Goal: Task Accomplishment & Management: Manage account settings

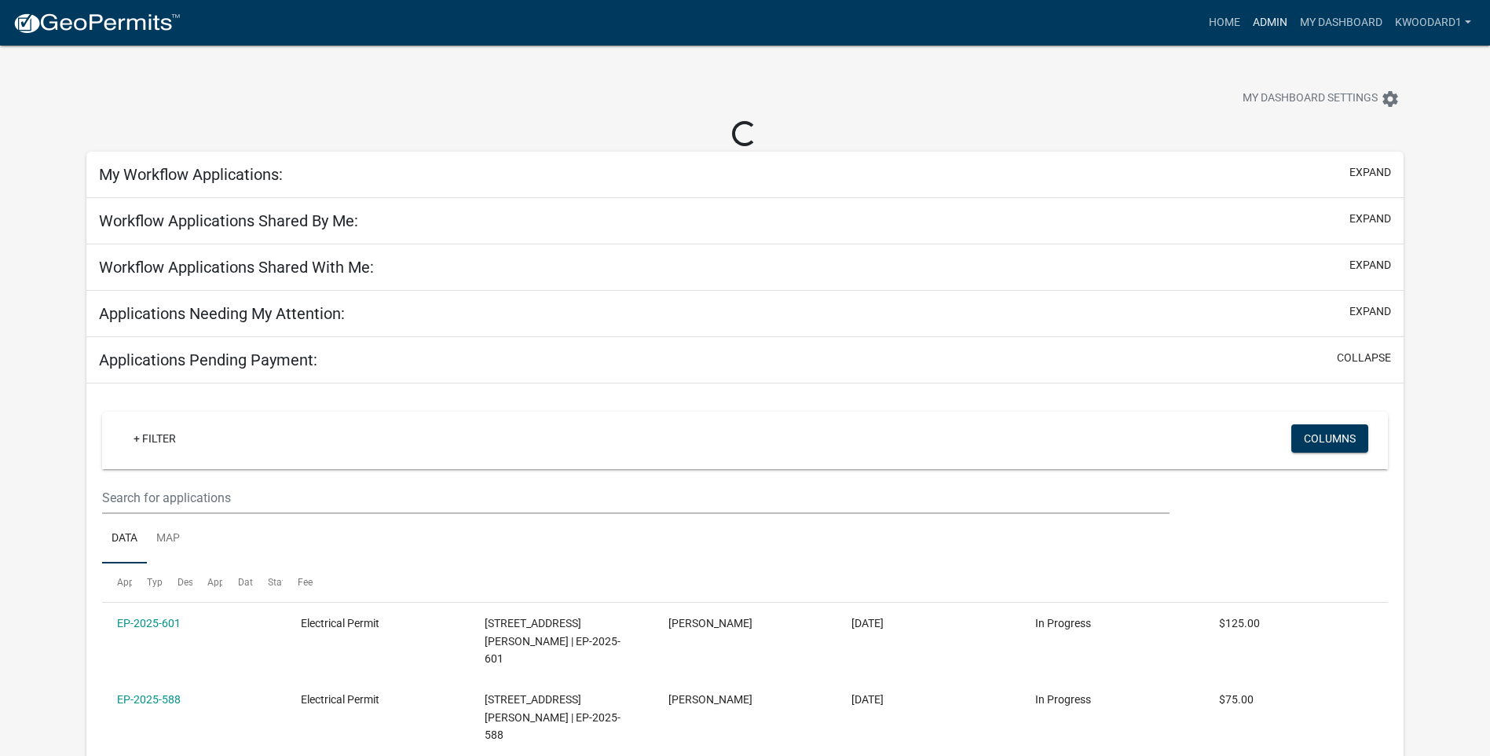
click at [1262, 21] on link "Admin" at bounding box center [1270, 23] width 47 height 30
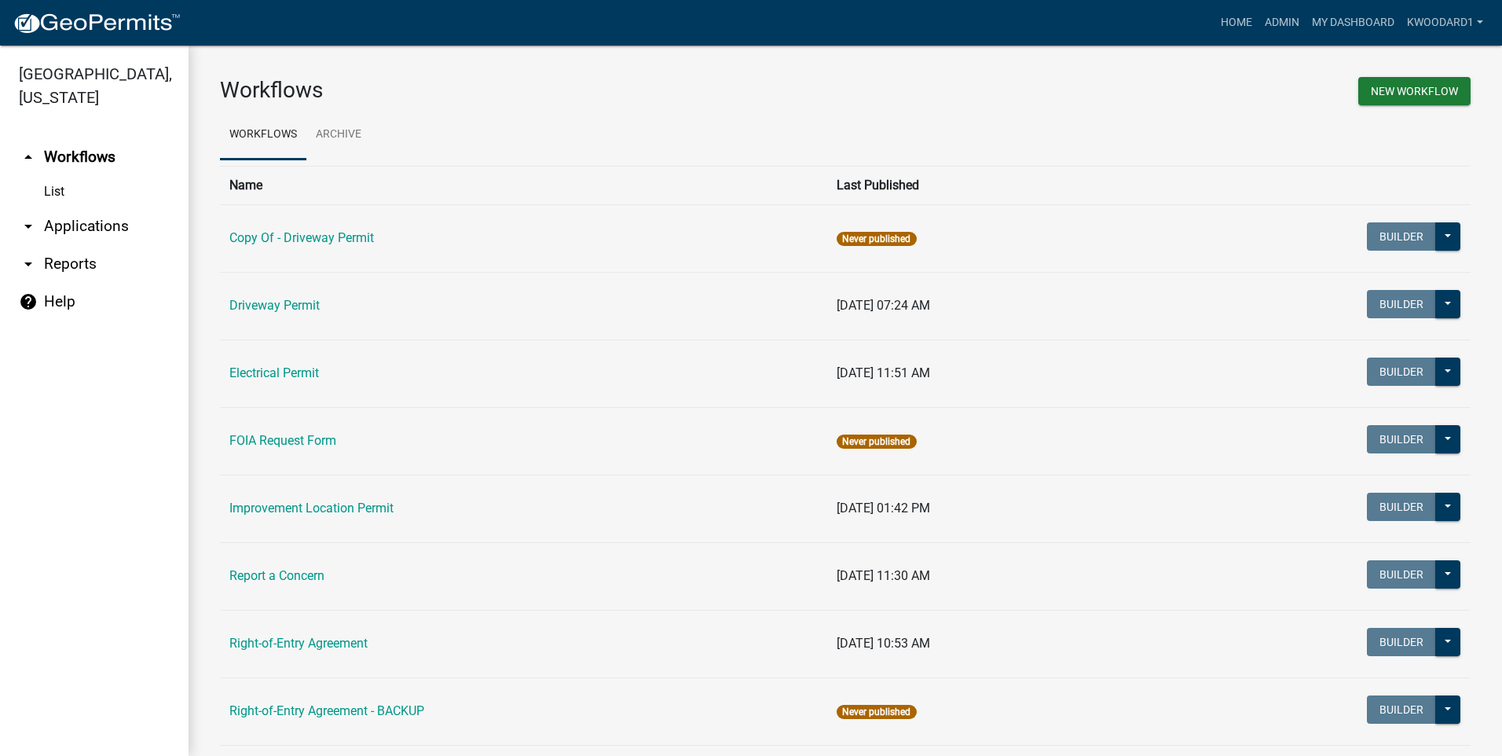
click at [46, 225] on link "arrow_drop_down Applications" at bounding box center [94, 226] width 189 height 38
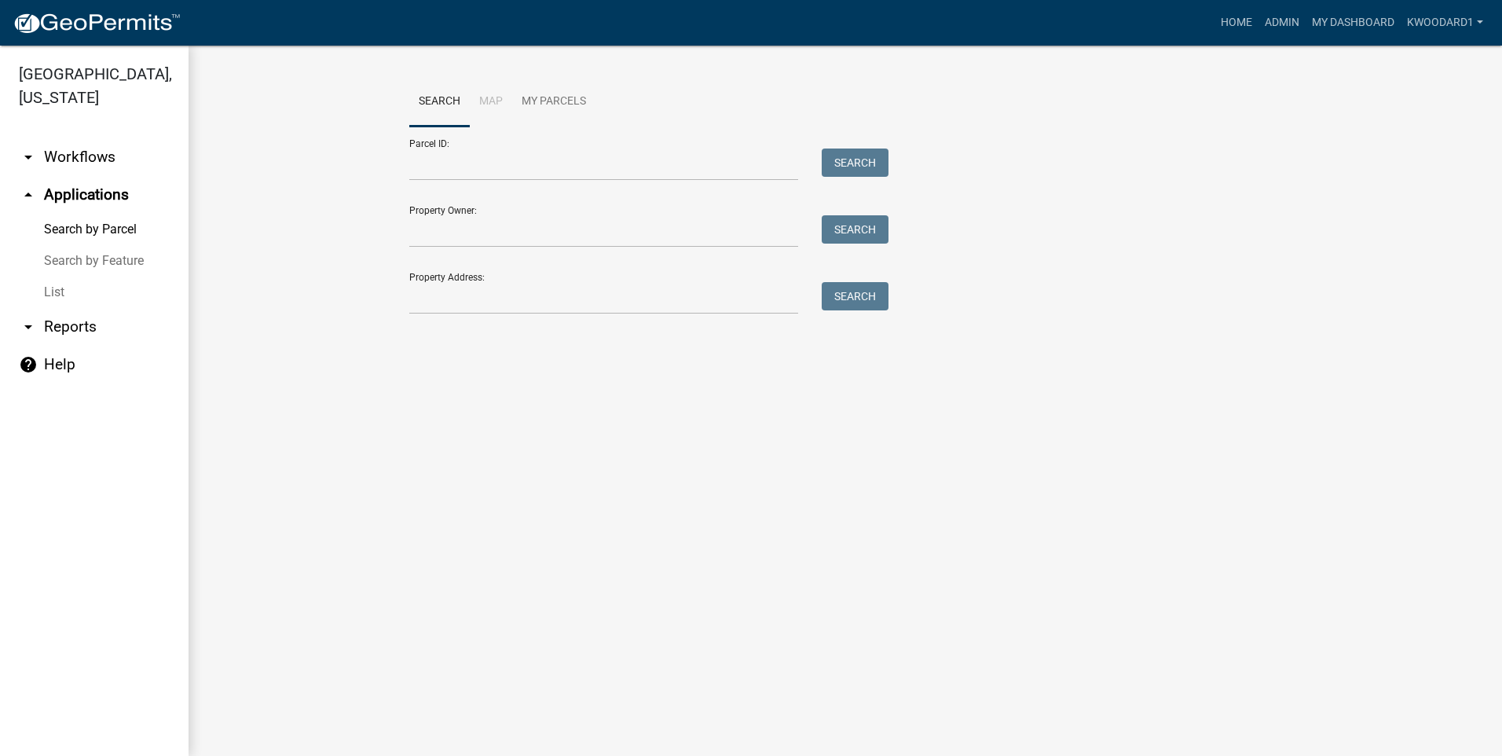
click at [51, 289] on link "List" at bounding box center [94, 292] width 189 height 31
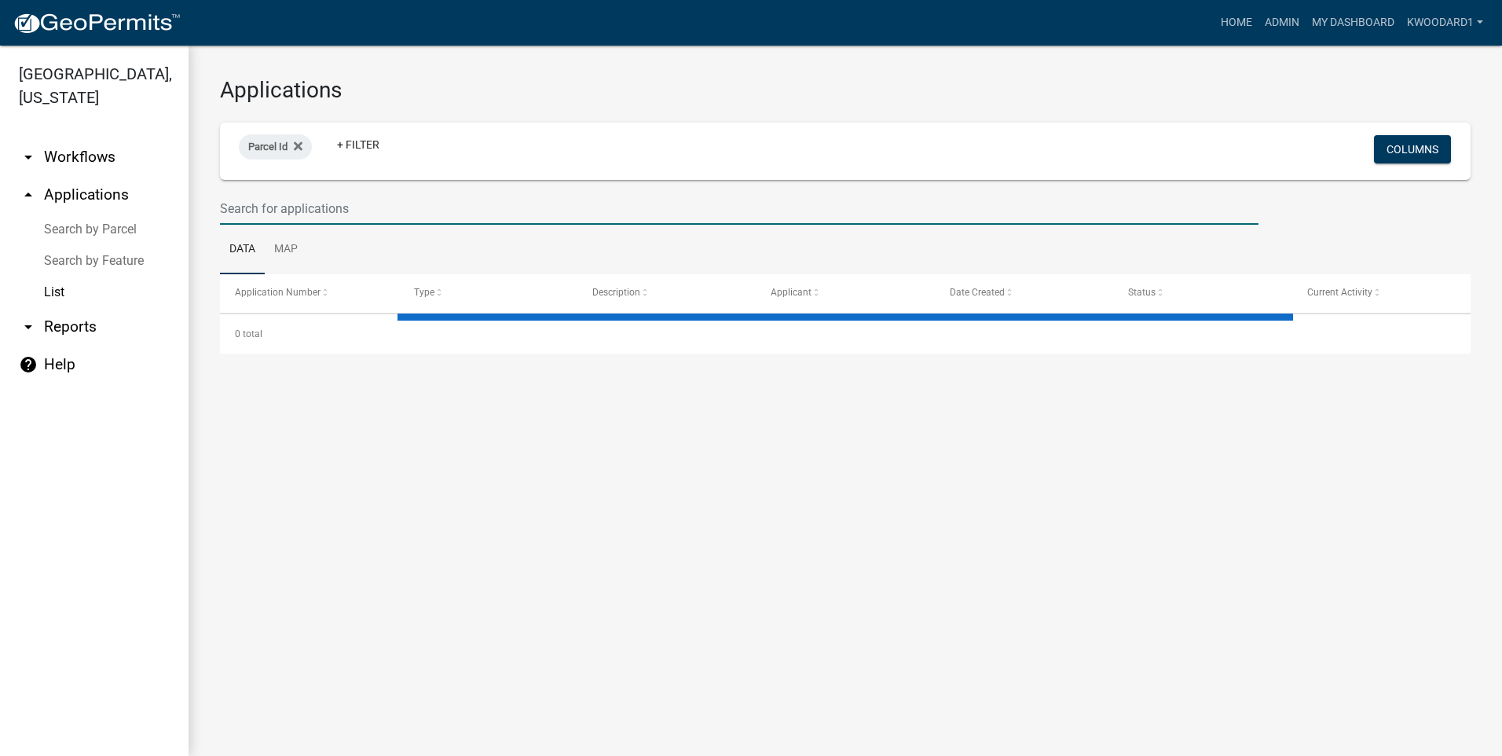
click at [320, 203] on input "text" at bounding box center [739, 208] width 1039 height 32
select select "3: 100"
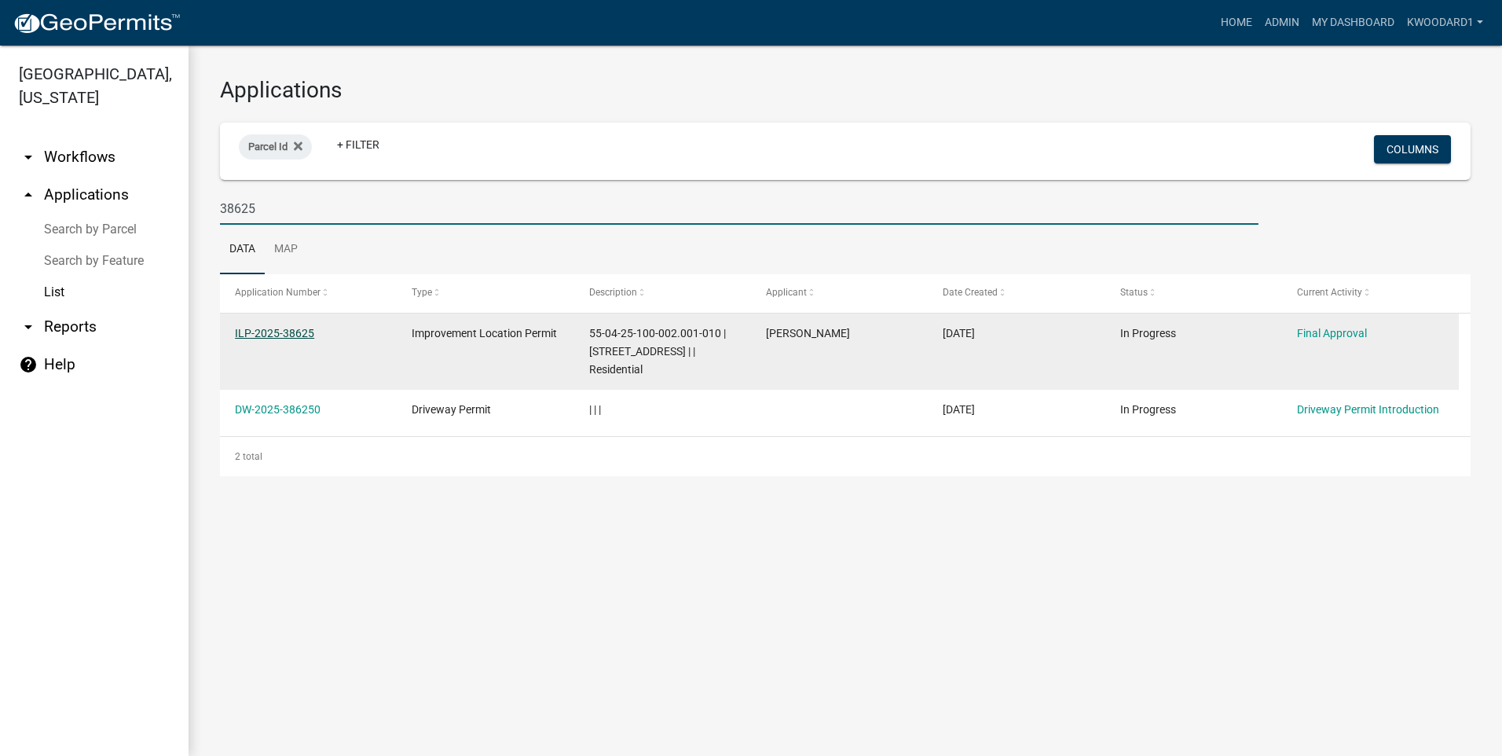
type input "38625"
click at [269, 329] on link "ILP-2025-38625" at bounding box center [274, 333] width 79 height 13
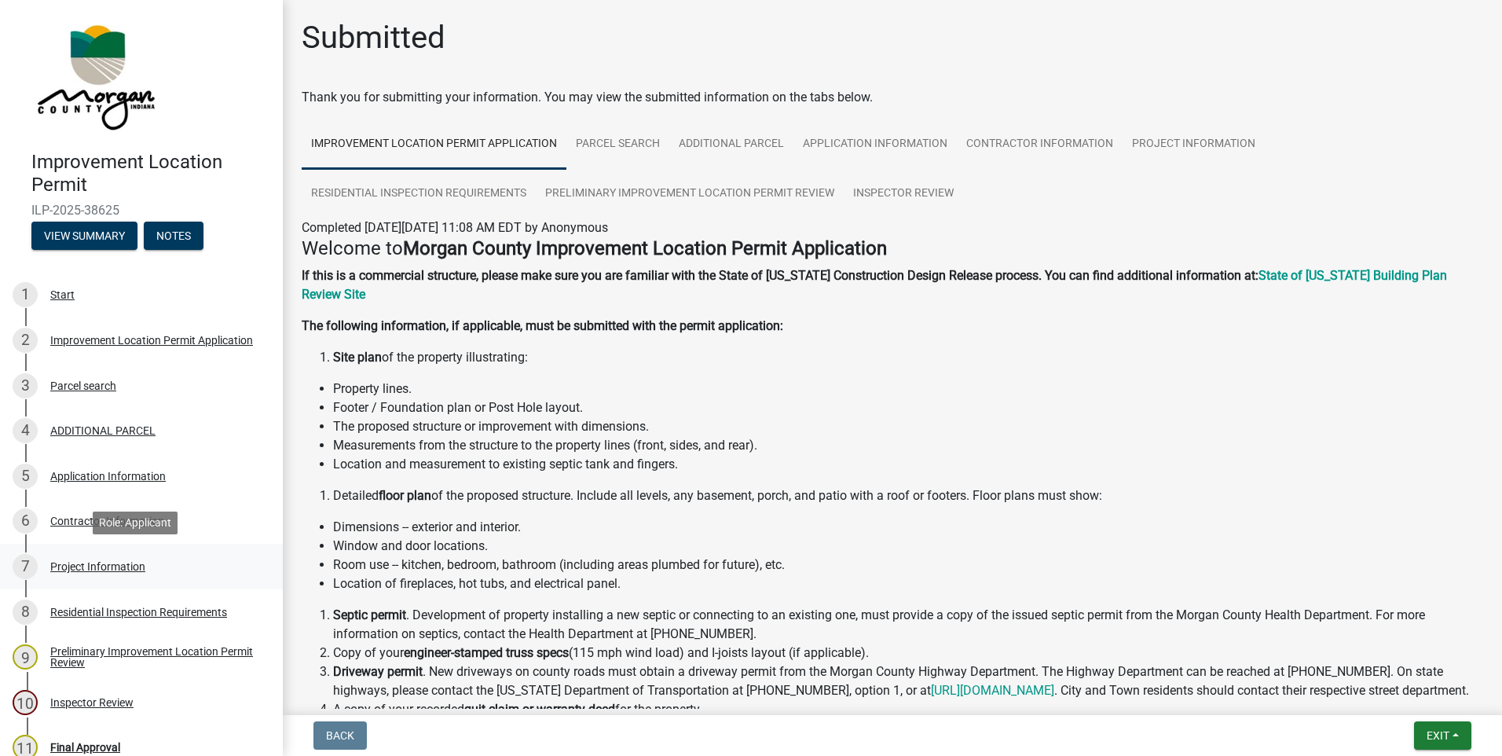
click at [101, 564] on div "Project Information" at bounding box center [97, 566] width 95 height 11
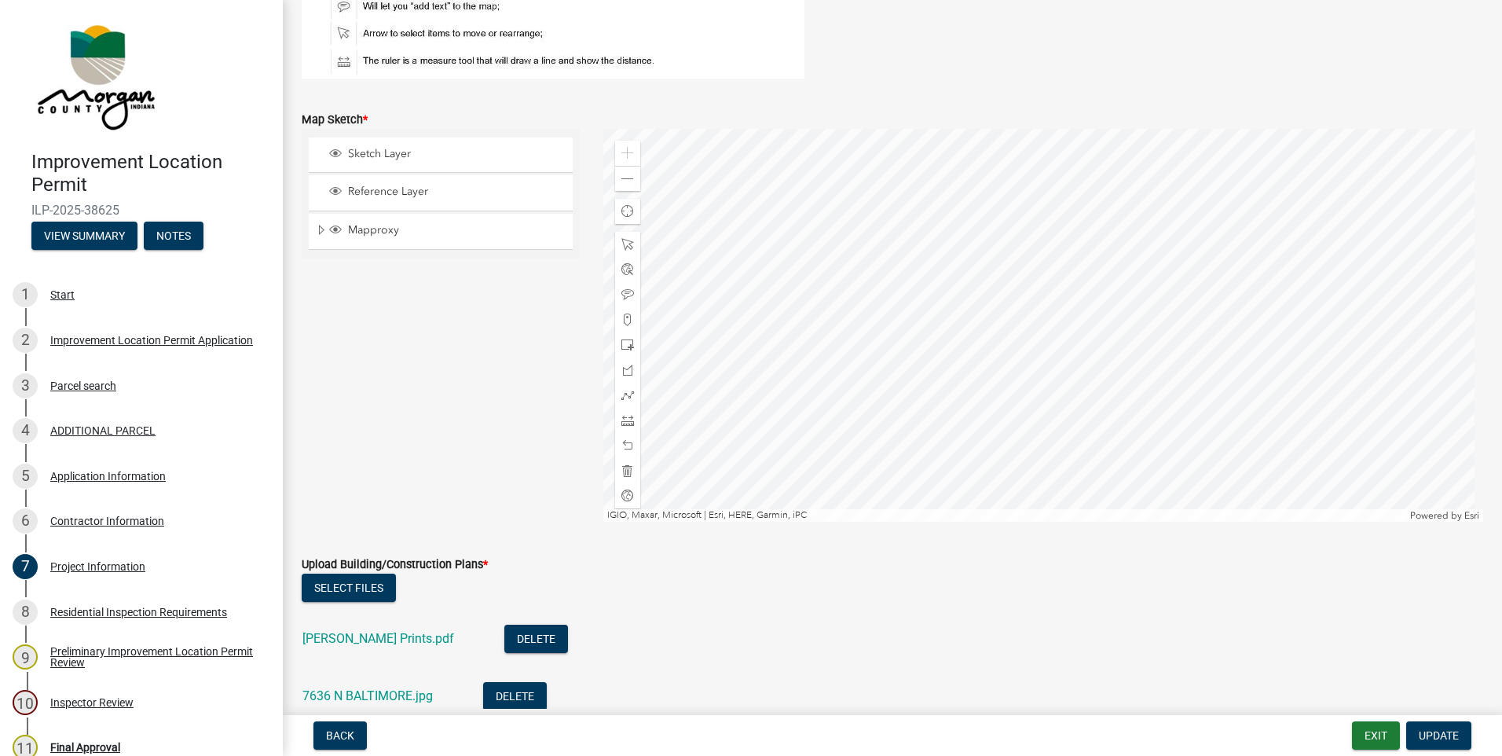
scroll to position [2592, 0]
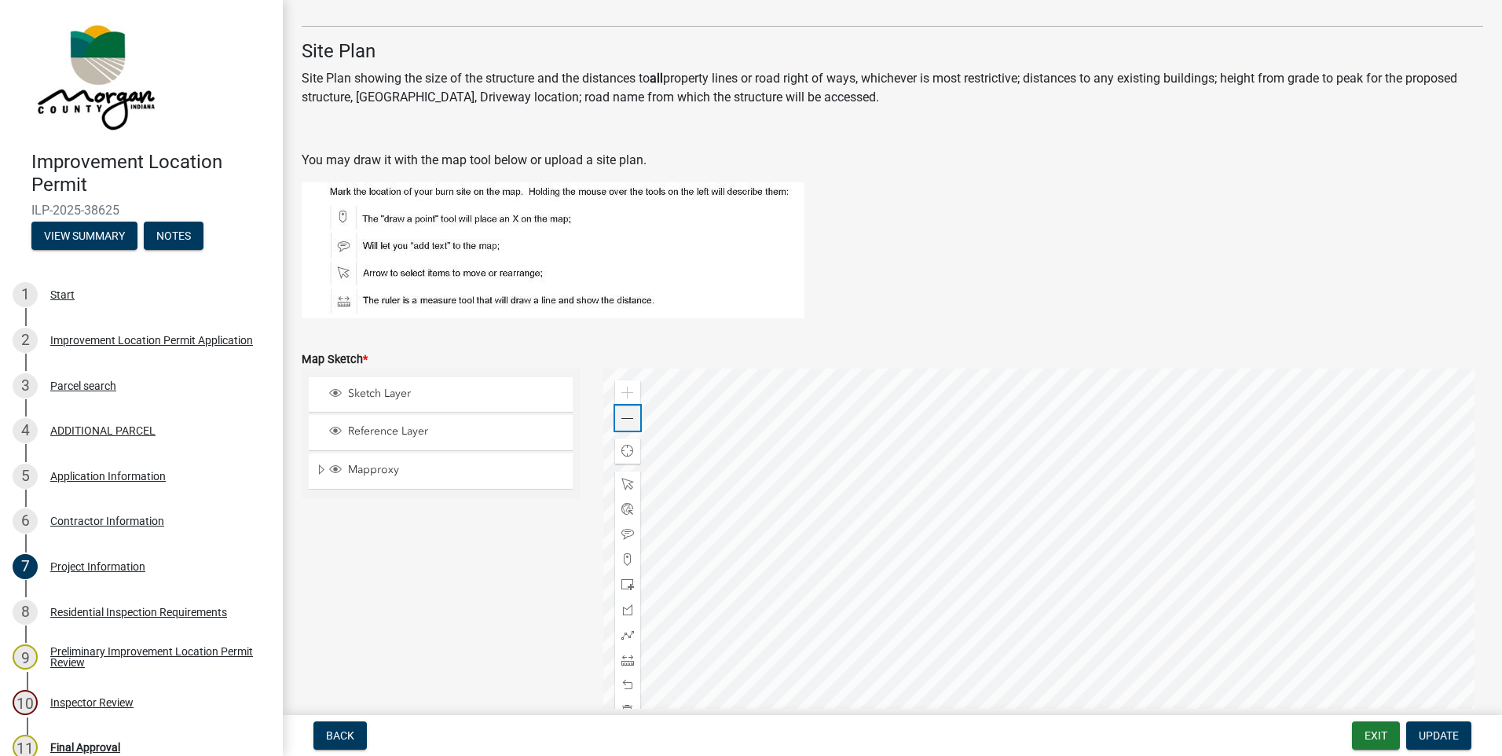
click at [625, 423] on span at bounding box center [627, 418] width 13 height 13
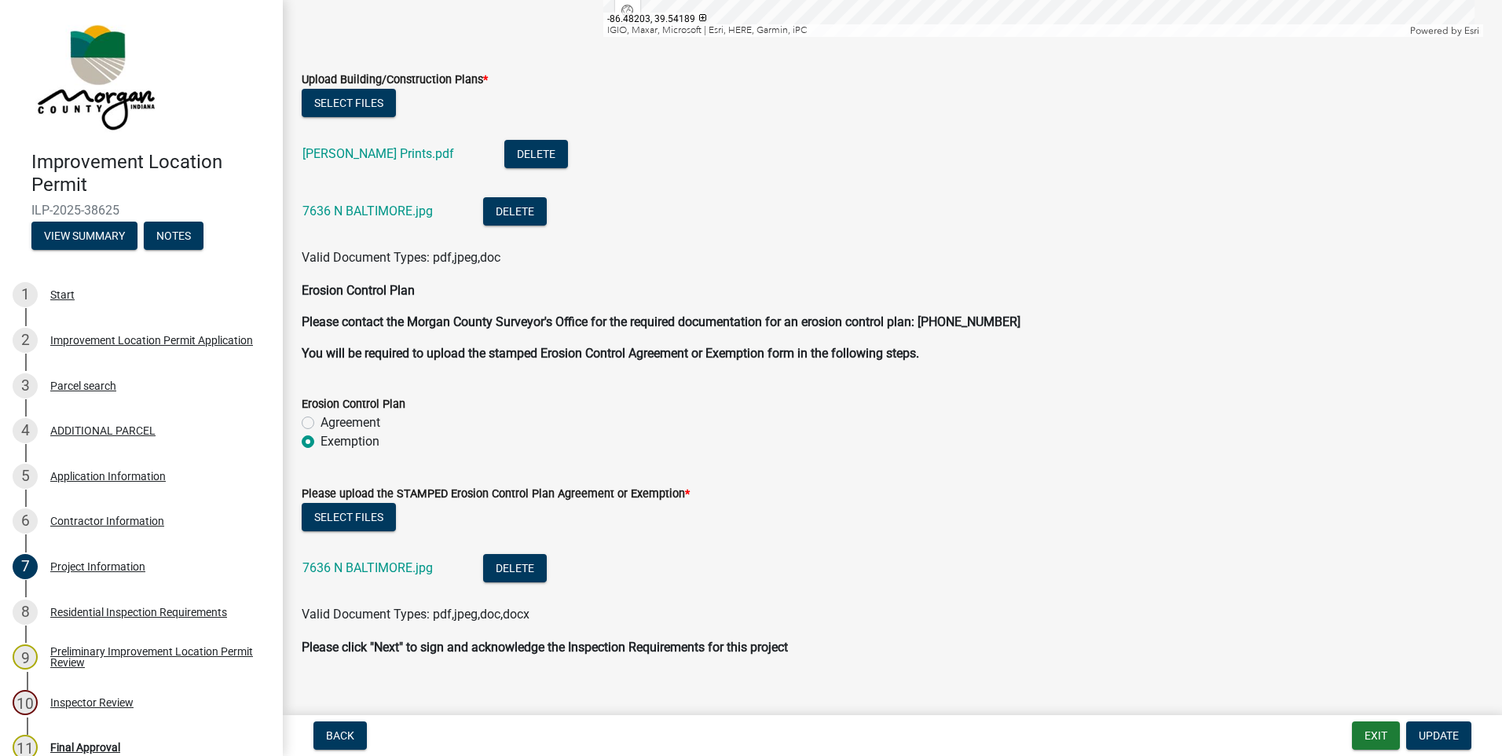
scroll to position [3339, 0]
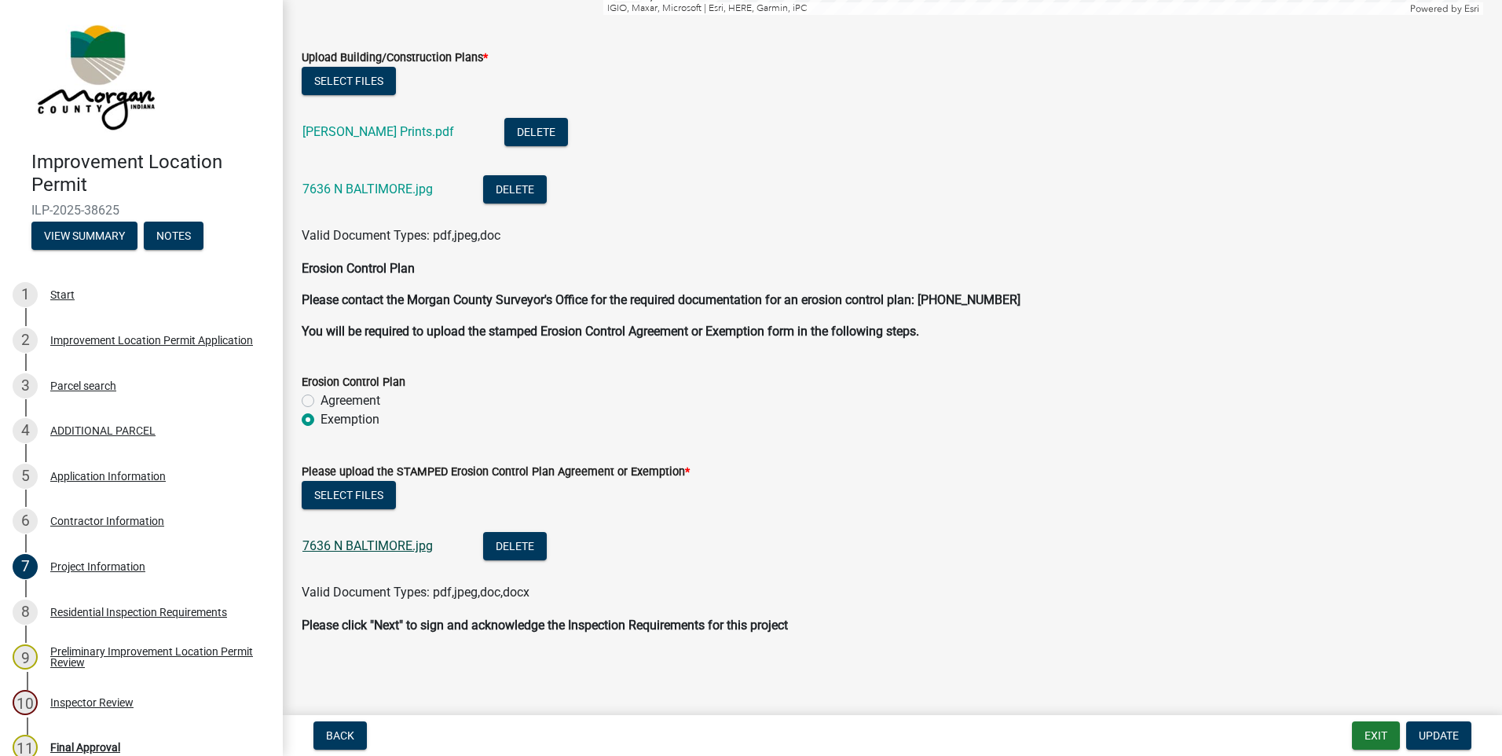
click at [397, 550] on link "7636 N BALTIMORE.jpg" at bounding box center [367, 545] width 130 height 15
click at [69, 474] on div "Application Information" at bounding box center [107, 476] width 115 height 11
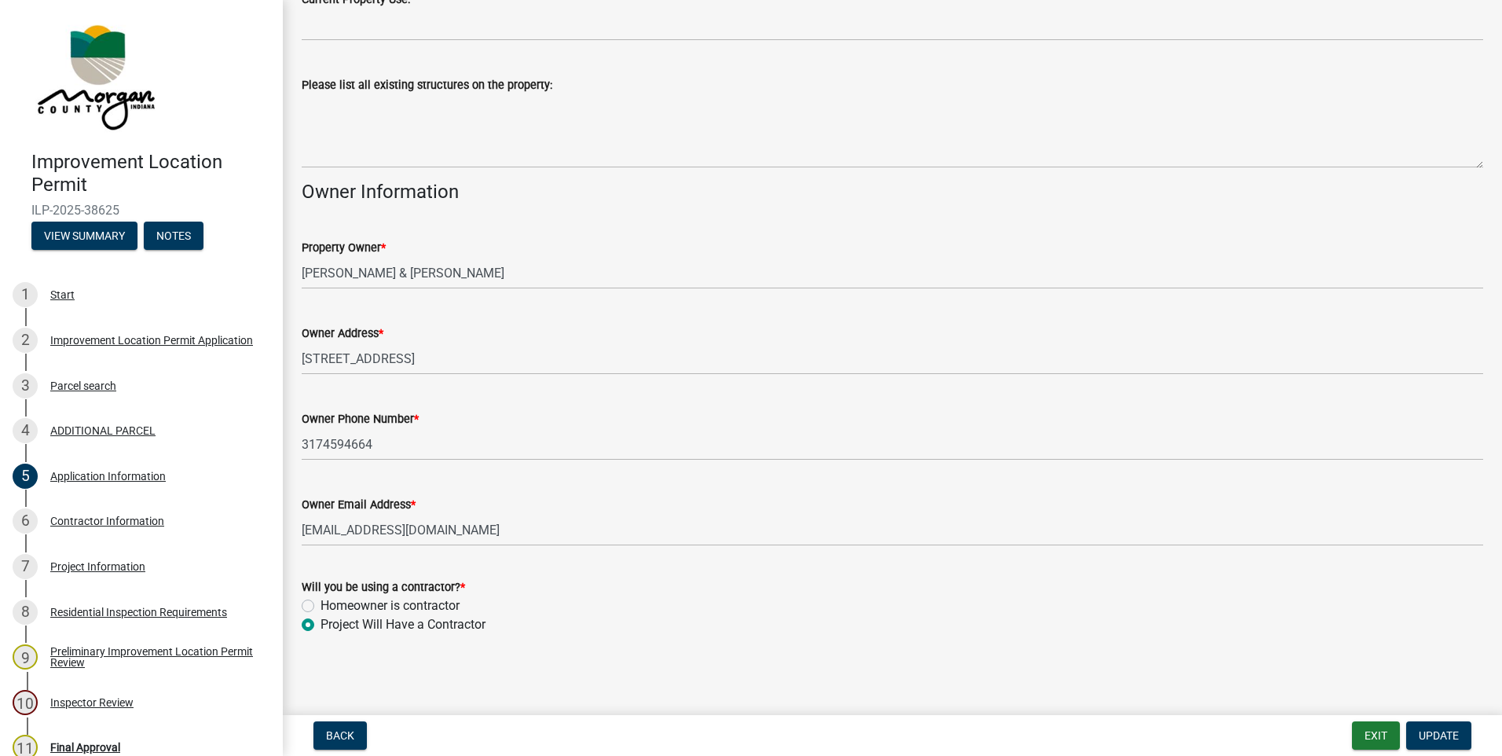
scroll to position [585, 0]
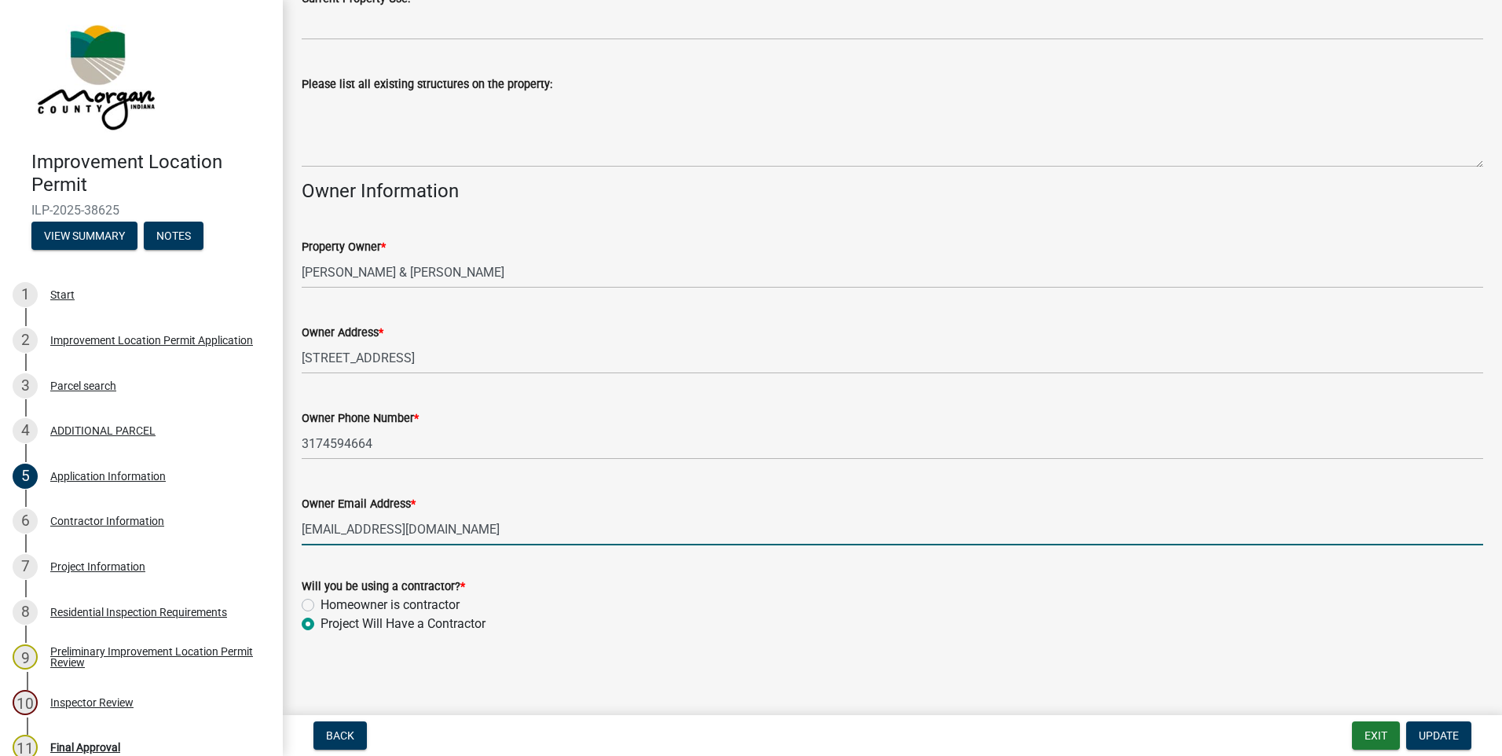
drag, startPoint x: 460, startPoint y: 529, endPoint x: 292, endPoint y: 530, distance: 168.1
click at [292, 530] on div "Owner Email Address * [EMAIL_ADDRESS][DOMAIN_NAME]" at bounding box center [892, 508] width 1205 height 73
click at [88, 515] on div "Contractor Information" at bounding box center [107, 520] width 114 height 11
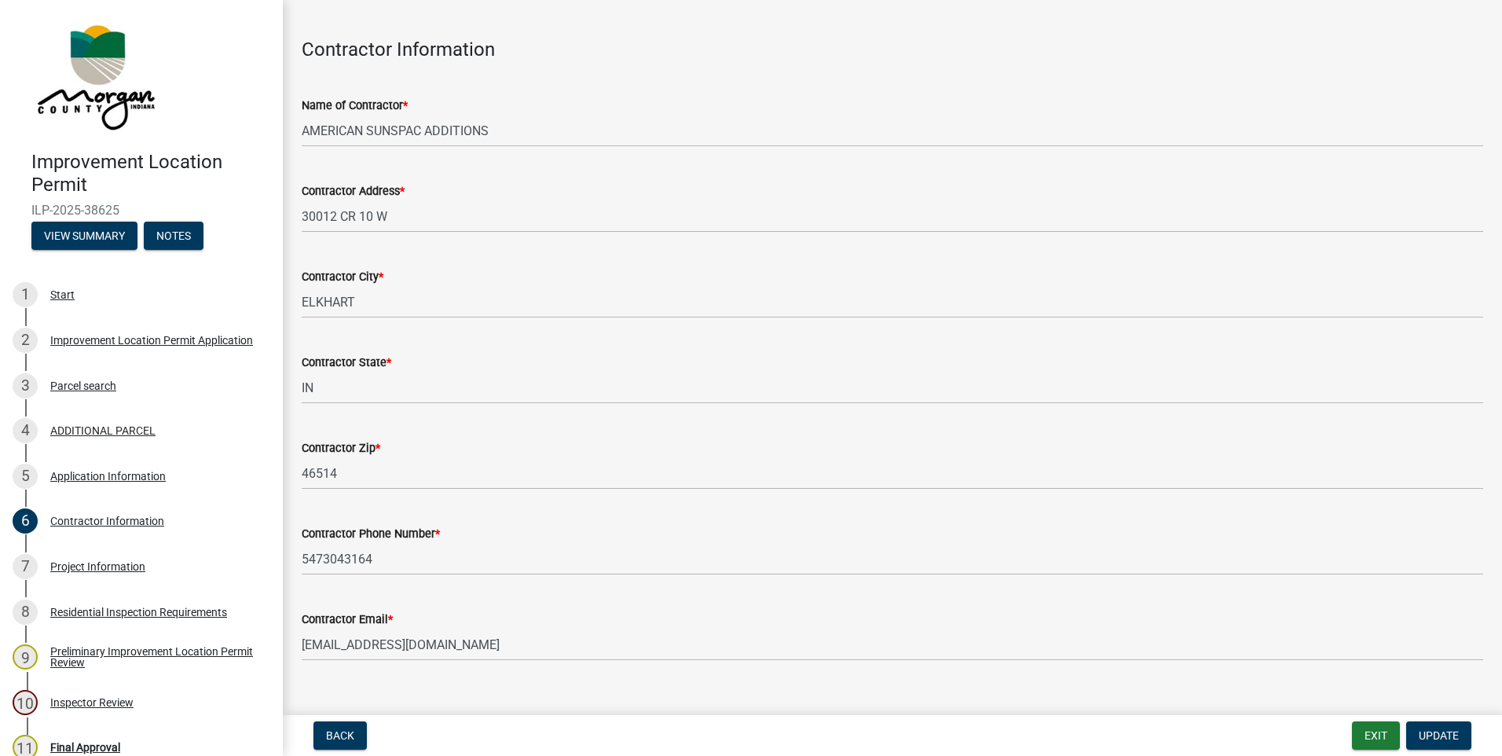
scroll to position [75, 0]
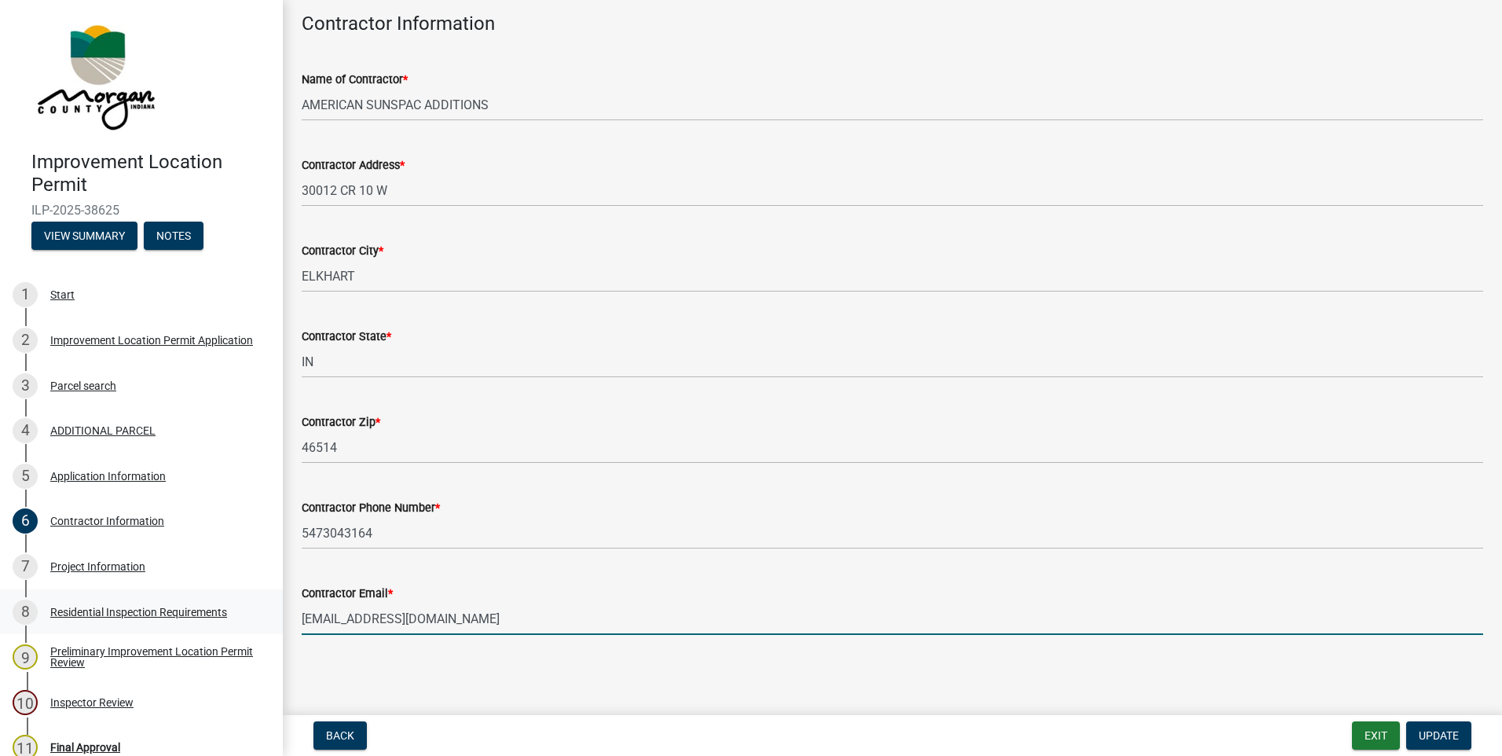
drag, startPoint x: 455, startPoint y: 617, endPoint x: 268, endPoint y: 616, distance: 187.0
click at [268, 616] on div "Improvement Location Permit ILP-2025-38625 View Summary Notes 1 Start 2 Improve…" at bounding box center [751, 378] width 1502 height 756
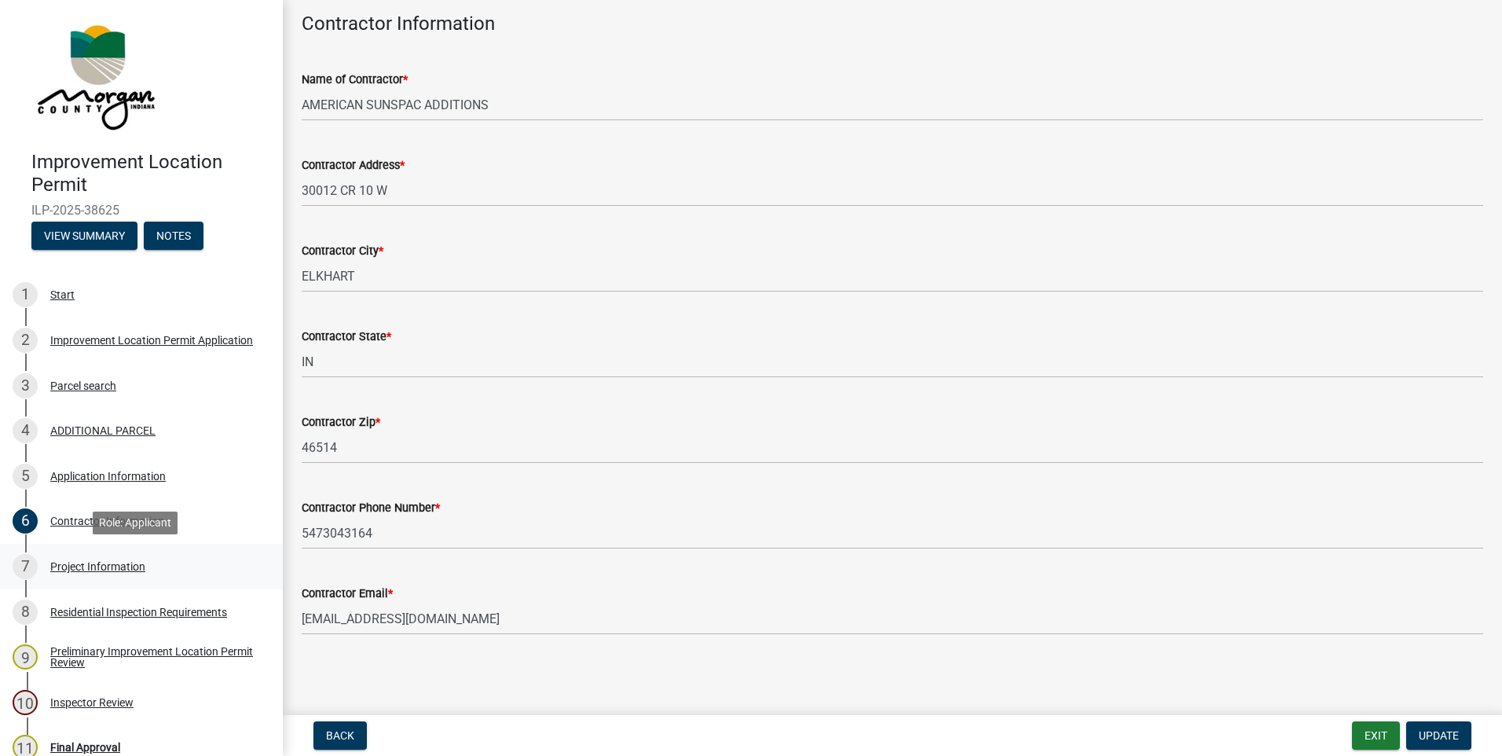
click at [108, 563] on div "Project Information" at bounding box center [97, 566] width 95 height 11
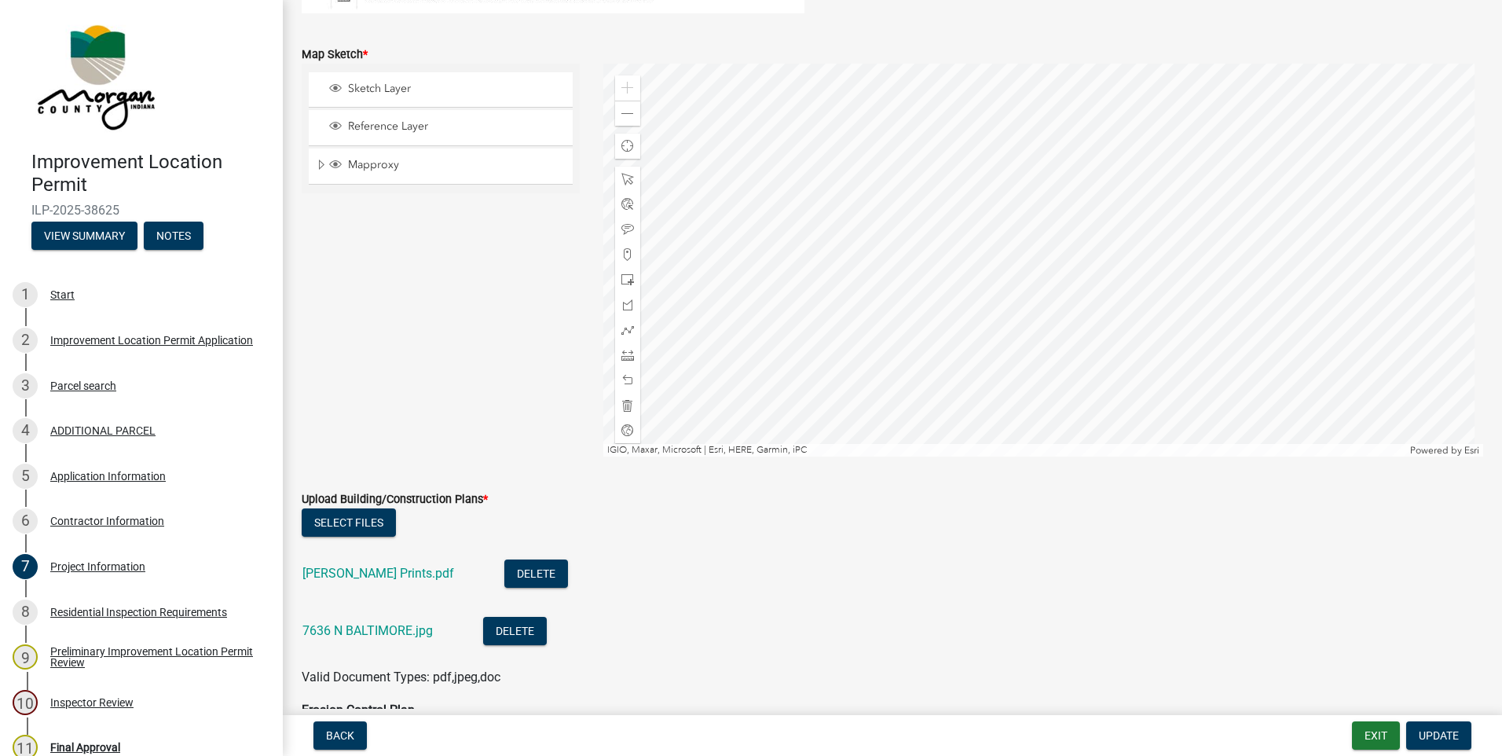
scroll to position [2907, 0]
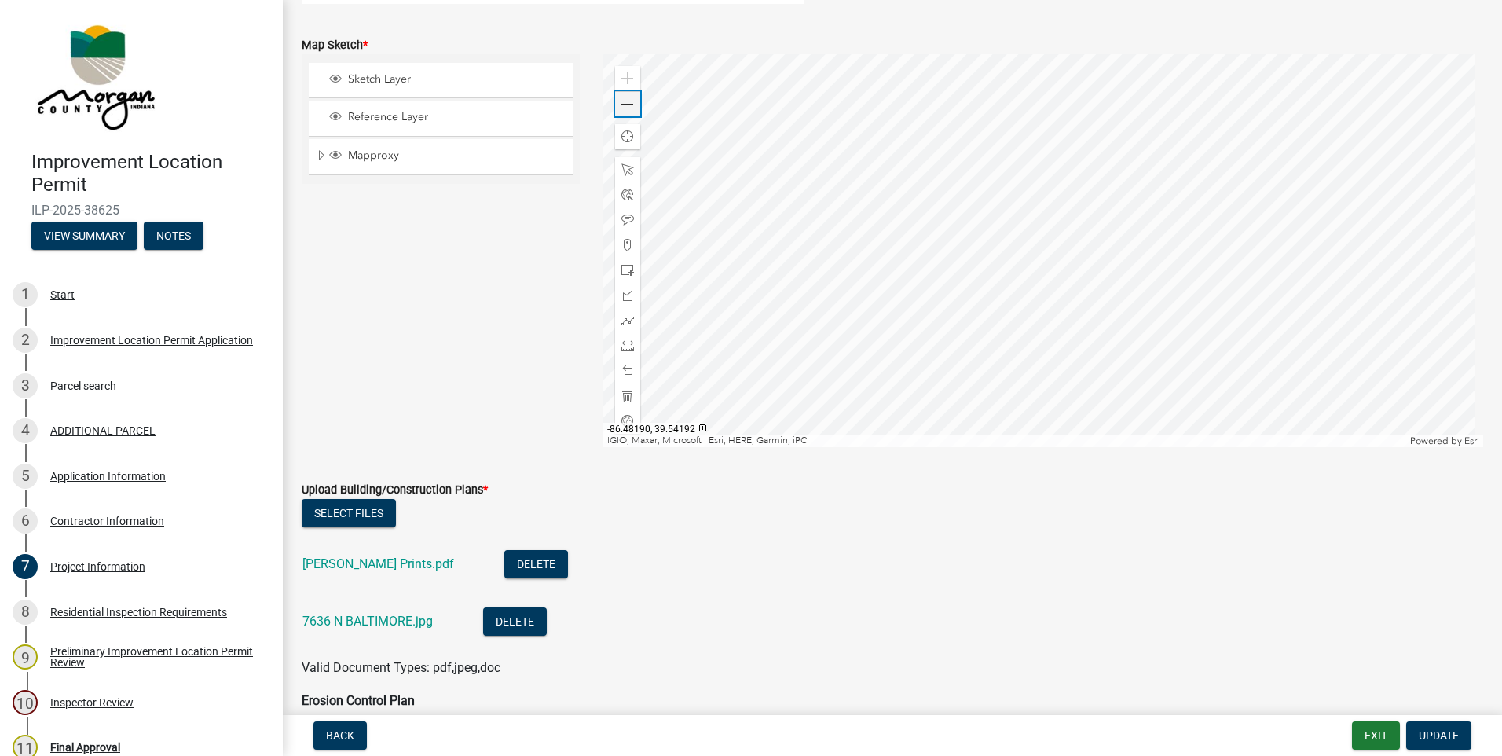
click at [621, 110] on span at bounding box center [627, 104] width 13 height 13
click at [313, 551] on div "[PERSON_NAME] Prints.pdf" at bounding box center [390, 566] width 177 height 32
click at [316, 559] on link "[PERSON_NAME] Prints.pdf" at bounding box center [378, 563] width 152 height 15
click at [368, 628] on div "7636 N BALTIMORE.jpg" at bounding box center [380, 623] width 156 height 32
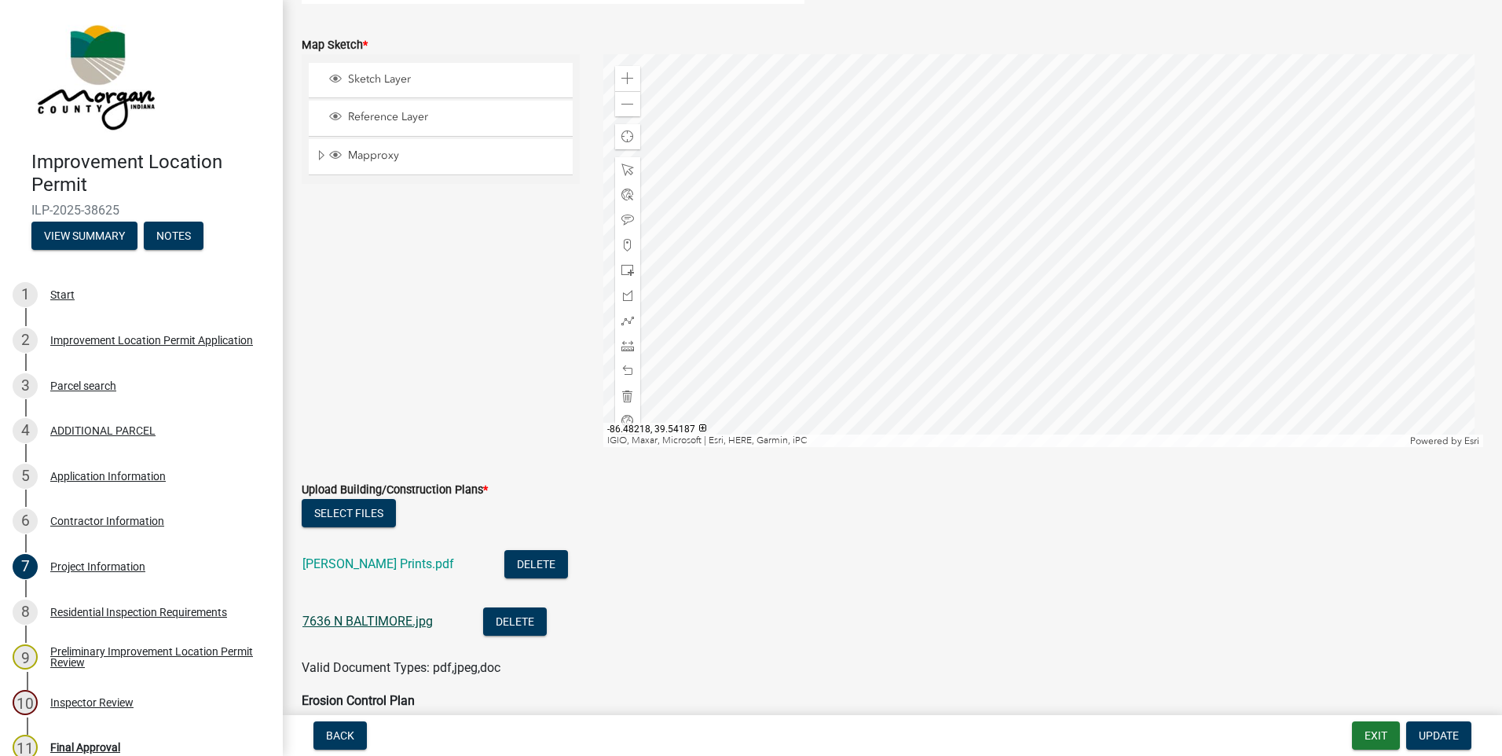
click at [371, 621] on link "7636 N BALTIMORE.jpg" at bounding box center [367, 621] width 130 height 15
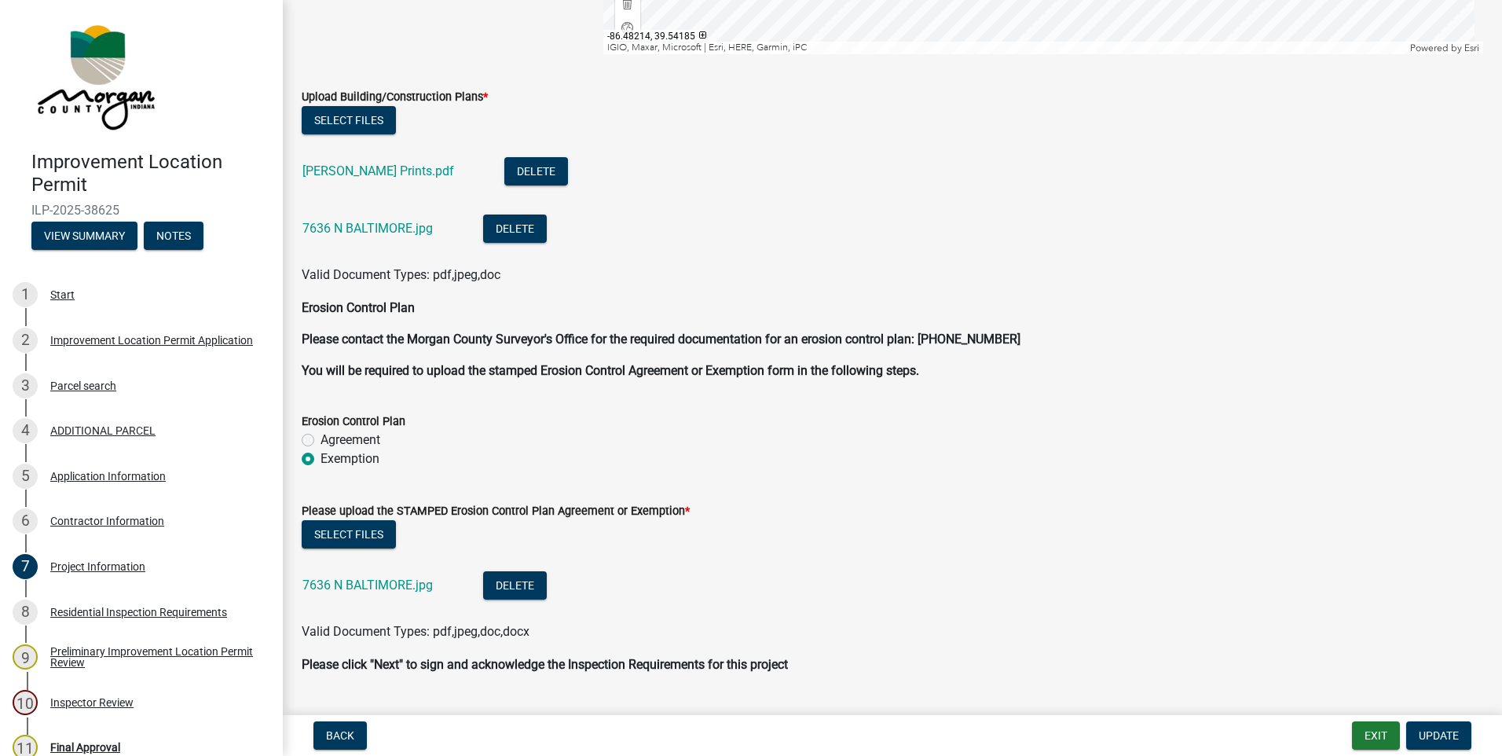
scroll to position [3339, 0]
